Goal: Task Accomplishment & Management: Use online tool/utility

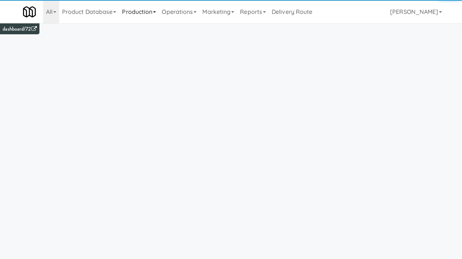
click at [141, 14] on link "Production" at bounding box center [139, 11] width 40 height 23
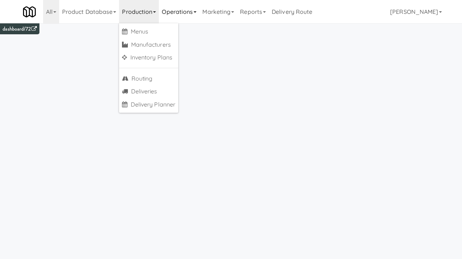
click at [173, 11] on link "Operations" at bounding box center [179, 11] width 41 height 23
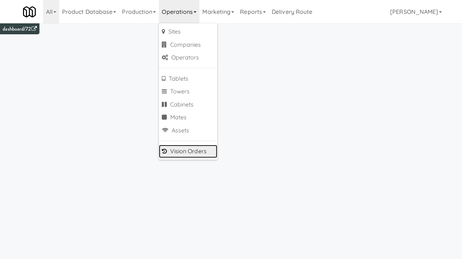
click at [200, 150] on link "Vision Orders" at bounding box center [188, 151] width 58 height 13
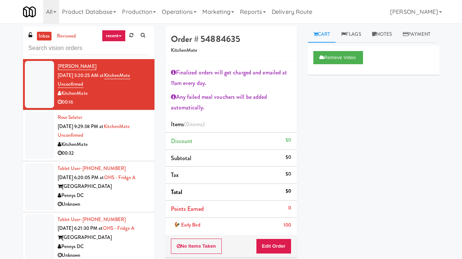
click at [111, 148] on div "KitchenMate" at bounding box center [103, 144] width 91 height 9
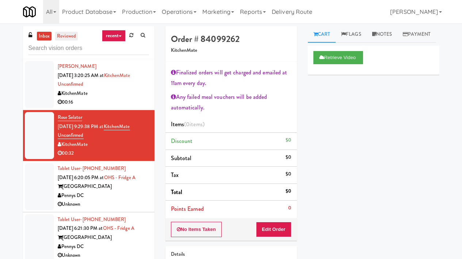
click at [64, 37] on link "reviewed" at bounding box center [66, 36] width 23 height 9
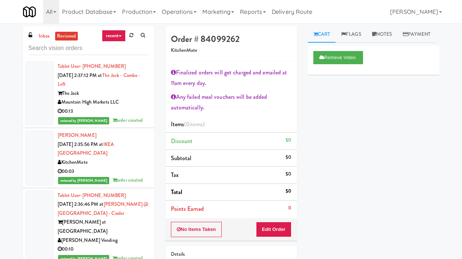
click at [106, 91] on div "The Jack" at bounding box center [103, 93] width 91 height 9
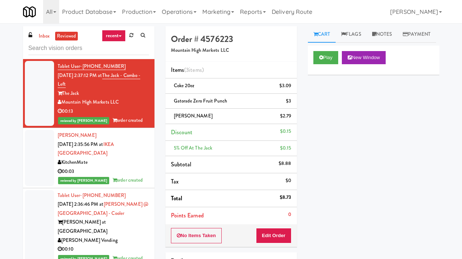
scroll to position [62, 0]
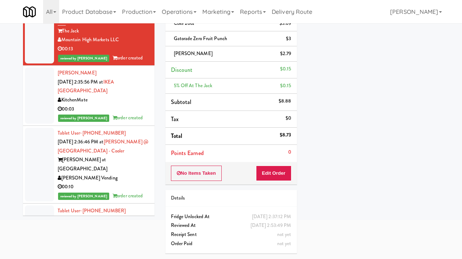
click at [126, 174] on div "[PERSON_NAME] Vending" at bounding box center [103, 178] width 91 height 9
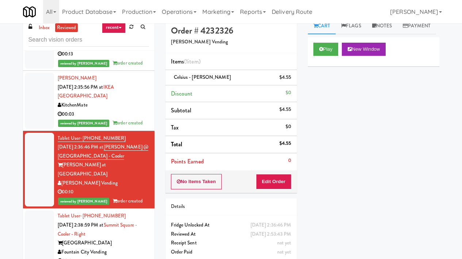
scroll to position [12, 0]
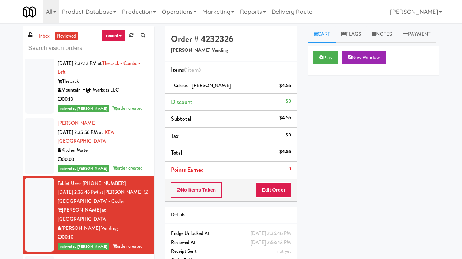
click at [118, 33] on link "recent" at bounding box center [114, 36] width 24 height 12
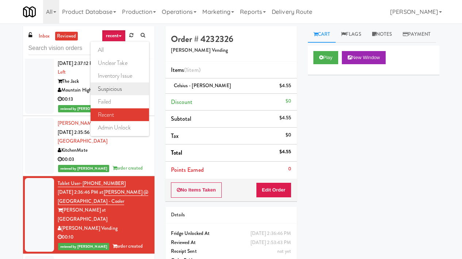
click at [119, 89] on link "suspicious" at bounding box center [120, 89] width 58 height 13
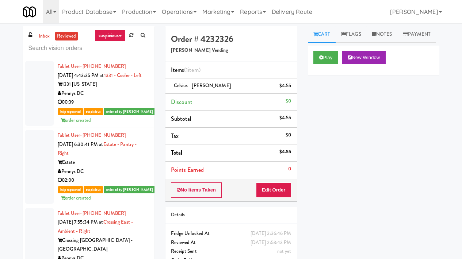
click at [125, 98] on div "Pennys DC" at bounding box center [103, 93] width 91 height 9
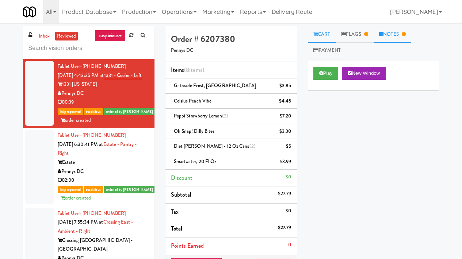
click at [393, 33] on link "Notes" at bounding box center [393, 34] width 38 height 16
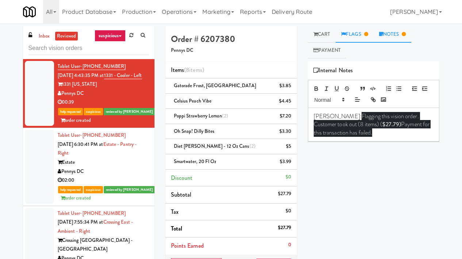
click at [368, 32] on icon at bounding box center [366, 34] width 4 height 5
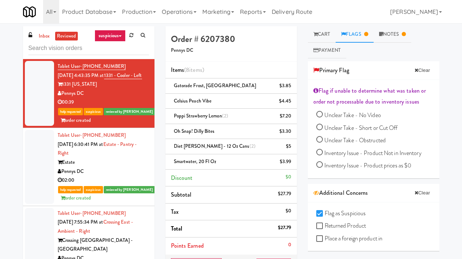
click at [114, 167] on div "Estate" at bounding box center [103, 162] width 91 height 9
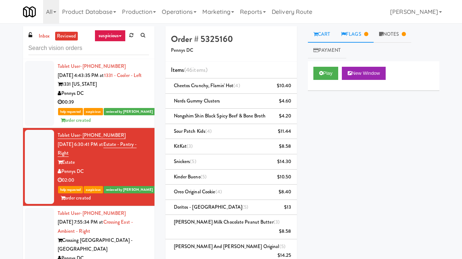
click at [359, 37] on link "Flags" at bounding box center [355, 34] width 38 height 16
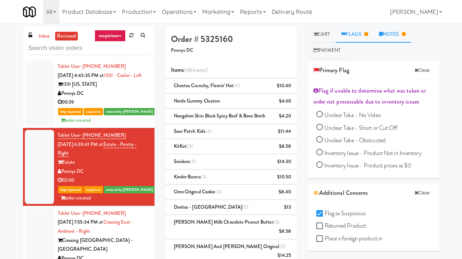
click at [396, 37] on link "Notes" at bounding box center [393, 34] width 38 height 16
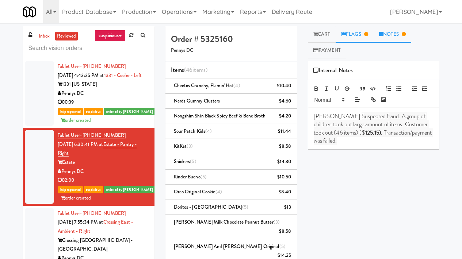
click at [360, 33] on link "Flags" at bounding box center [355, 34] width 38 height 16
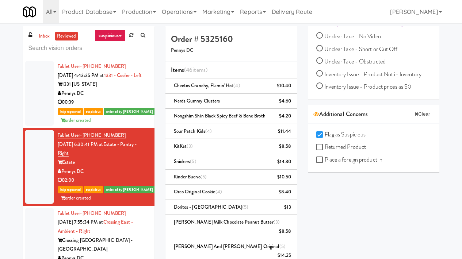
click at [292, 84] on li "Cheetos Crunchy, Flamin' Hot (4) $10.40" at bounding box center [230, 86] width 131 height 15
